Goal: Check status

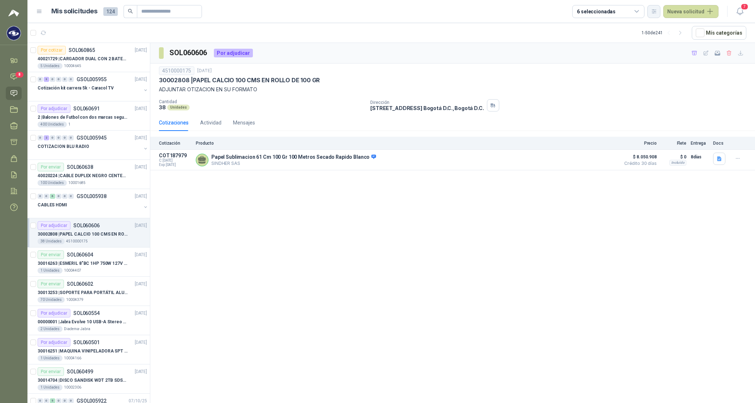
click at [305, 13] on icon "button" at bounding box center [654, 11] width 6 height 6
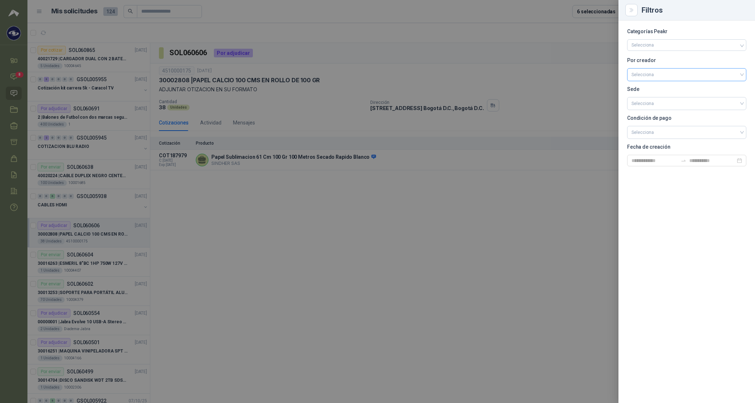
click at [305, 74] on input "search" at bounding box center [686, 74] width 110 height 11
click at [305, 113] on div "[PERSON_NAME]" at bounding box center [687, 113] width 108 height 8
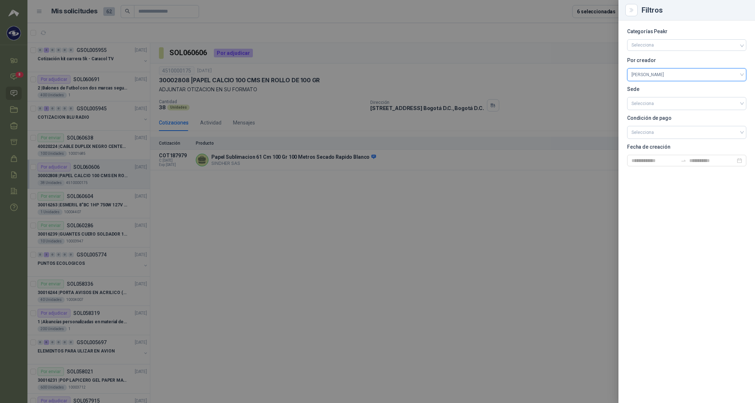
click at [305, 12] on div at bounding box center [377, 201] width 755 height 403
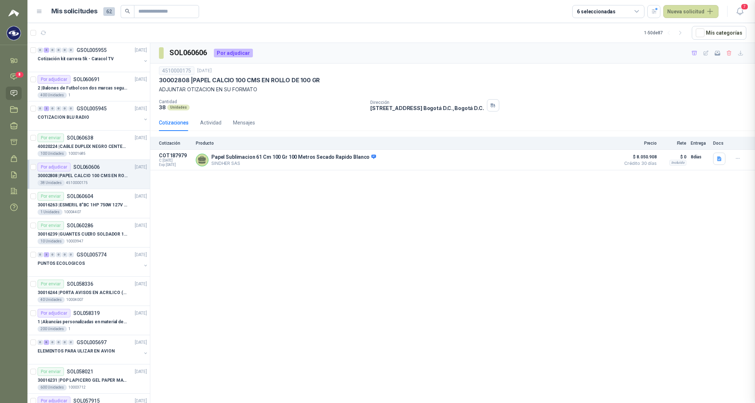
click at [305, 12] on div "6 seleccionadas" at bounding box center [596, 12] width 39 height 8
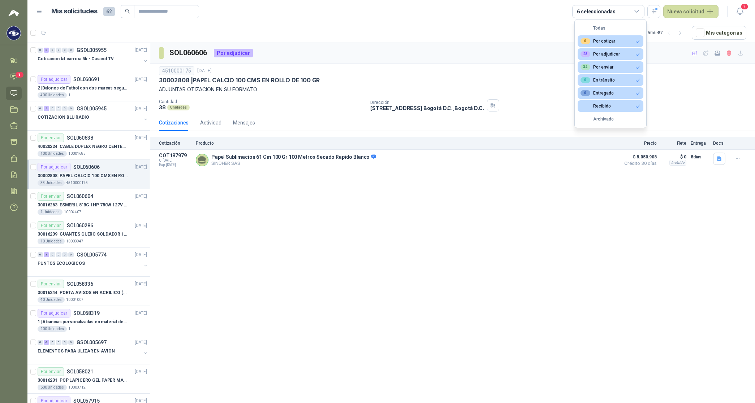
click at [305, 10] on div "6 seleccionadas" at bounding box center [596, 12] width 39 height 8
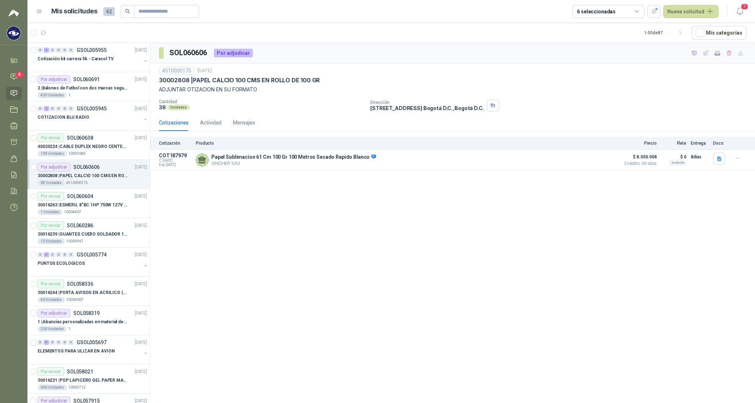
click at [305, 10] on div "6 seleccionadas" at bounding box center [596, 12] width 39 height 8
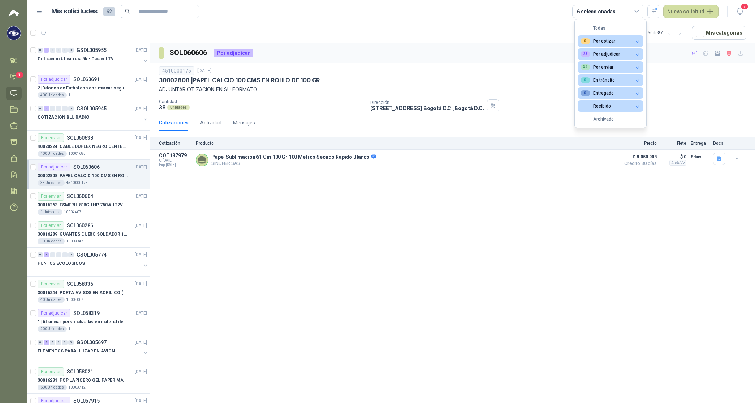
click at [305, 35] on button "0 Por cotizar" at bounding box center [610, 41] width 66 height 12
click at [305, 52] on div "28 Por adjudicar" at bounding box center [599, 54] width 39 height 6
click at [305, 68] on button "34 Por enviar" at bounding box center [610, 67] width 66 height 12
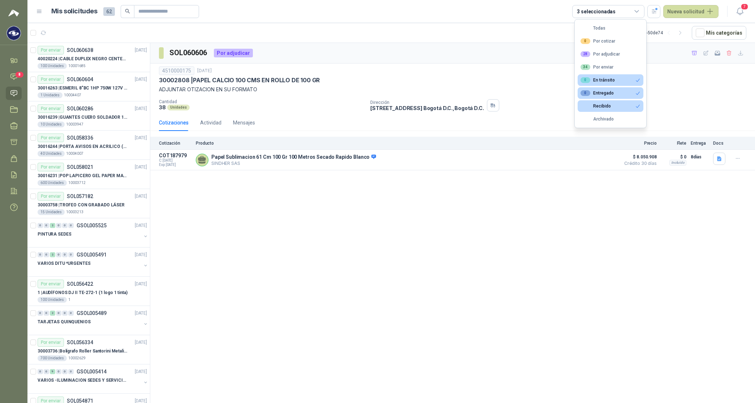
click at [305, 80] on button "0 En tránsito" at bounding box center [610, 80] width 66 height 12
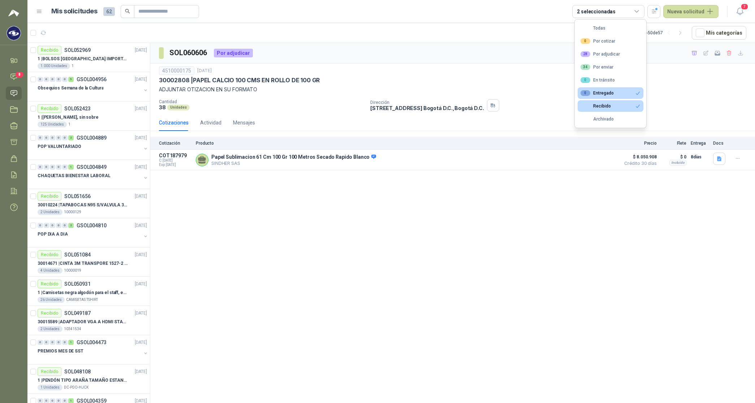
click at [305, 92] on button "0 Entregado" at bounding box center [610, 93] width 66 height 12
click at [305, 110] on button "Recibido" at bounding box center [610, 106] width 66 height 12
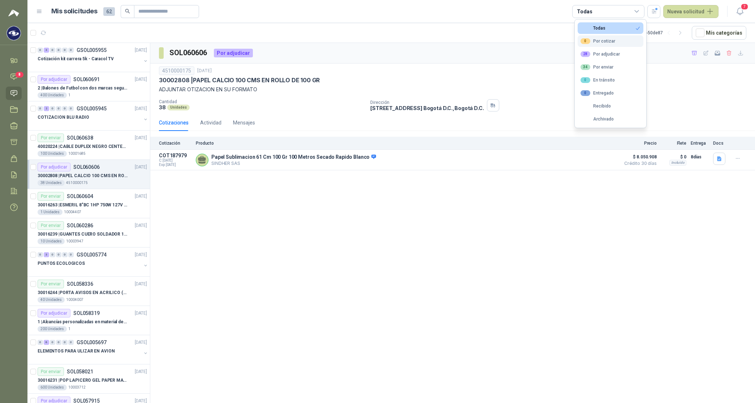
click at [305, 41] on button "0 Por cotizar" at bounding box center [610, 41] width 66 height 12
click at [305, 53] on div "28 Por adjudicar" at bounding box center [599, 54] width 39 height 6
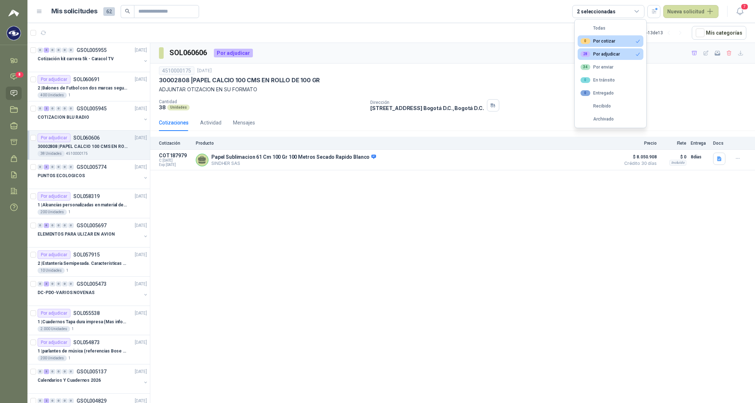
click at [275, 116] on div "Cotizaciones Actividad Mensajes" at bounding box center [452, 122] width 587 height 17
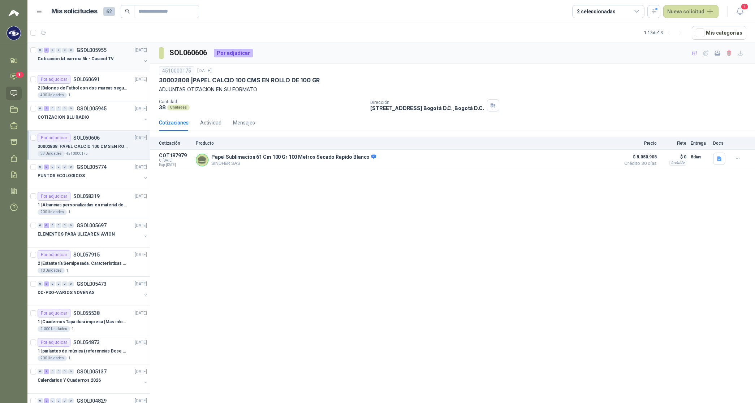
click at [76, 58] on p "Cotización kit carrera 5k - Caracol TV" at bounding box center [76, 59] width 76 height 7
